Goal: Navigation & Orientation: Find specific page/section

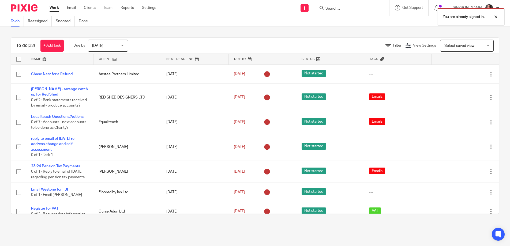
drag, startPoint x: 369, startPoint y: 9, endPoint x: 366, endPoint y: 9, distance: 3.0
click at [369, 9] on div "You are already signed in." at bounding box center [380, 15] width 250 height 20
click at [360, 9] on div "You are already signed in." at bounding box center [380, 15] width 250 height 20
drag, startPoint x: 498, startPoint y: 16, endPoint x: 438, endPoint y: 16, distance: 60.6
click at [497, 16] on div at bounding box center [492, 17] width 14 height 6
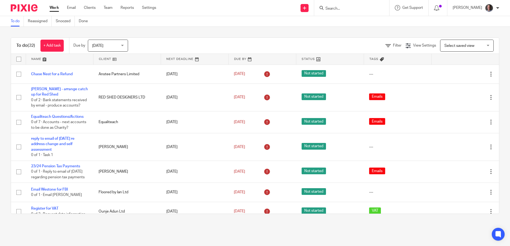
click at [342, 7] on input "Search" at bounding box center [349, 8] width 48 height 5
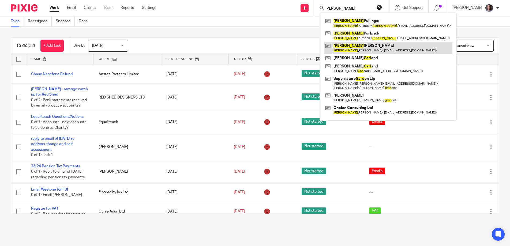
type input "gary"
click at [373, 48] on link at bounding box center [388, 48] width 129 height 12
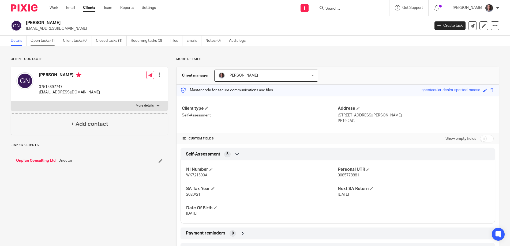
click at [42, 42] on link "Open tasks (1)" at bounding box center [45, 41] width 28 height 10
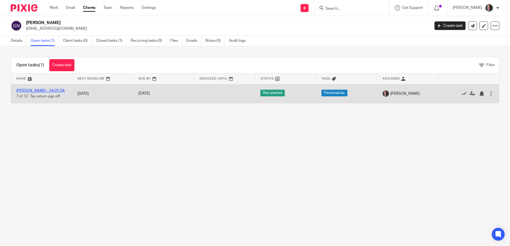
click at [51, 91] on link "[PERSON_NAME] - 24/25 SA" at bounding box center [40, 91] width 48 height 4
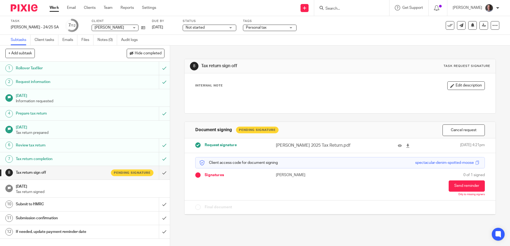
click at [337, 8] on input "Search" at bounding box center [349, 8] width 48 height 5
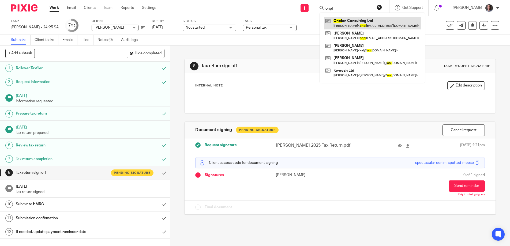
type input "onpl"
click at [347, 24] on link at bounding box center [372, 23] width 97 height 12
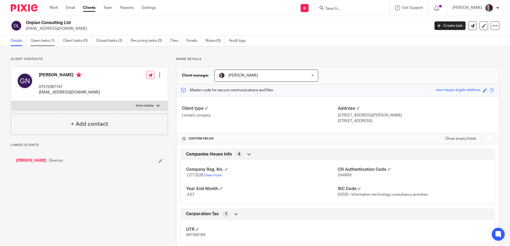
click at [46, 42] on link "Open tasks (1)" at bounding box center [45, 41] width 28 height 10
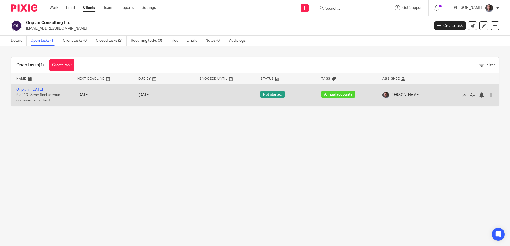
click at [37, 89] on link "Onplan - [DATE]" at bounding box center [29, 90] width 27 height 4
